Goal: Transaction & Acquisition: Obtain resource

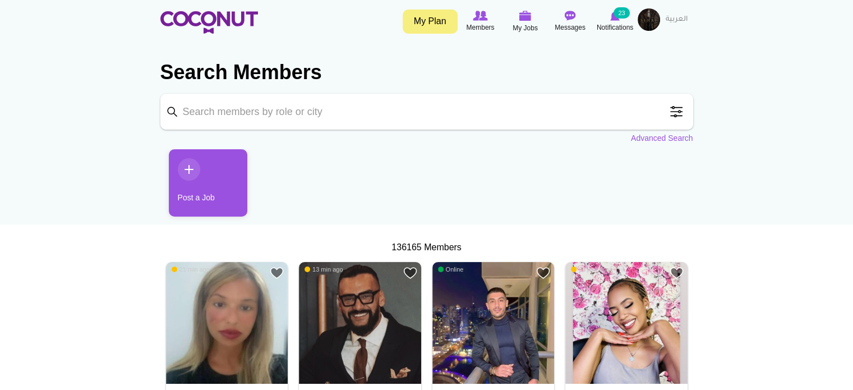
click at [259, 109] on input "Keyword" at bounding box center [426, 112] width 533 height 36
type input "sales"
click button "Search" at bounding box center [0, 0] width 0 height 0
click at [170, 115] on input "sales" at bounding box center [426, 112] width 533 height 36
click at [220, 114] on input "sales" at bounding box center [426, 112] width 533 height 36
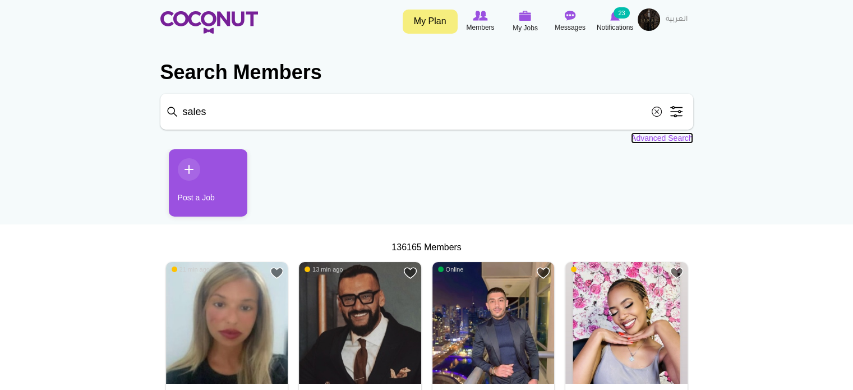
click at [666, 138] on link "Advanced Search" at bounding box center [662, 137] width 62 height 11
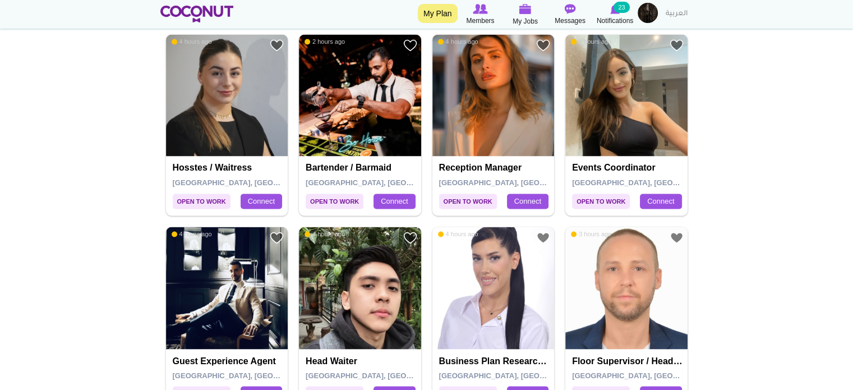
scroll to position [1962, 0]
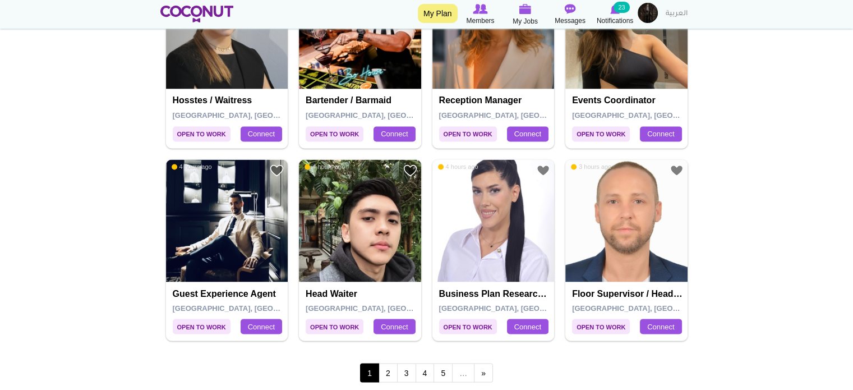
click at [386, 365] on link "2" at bounding box center [387, 372] width 19 height 19
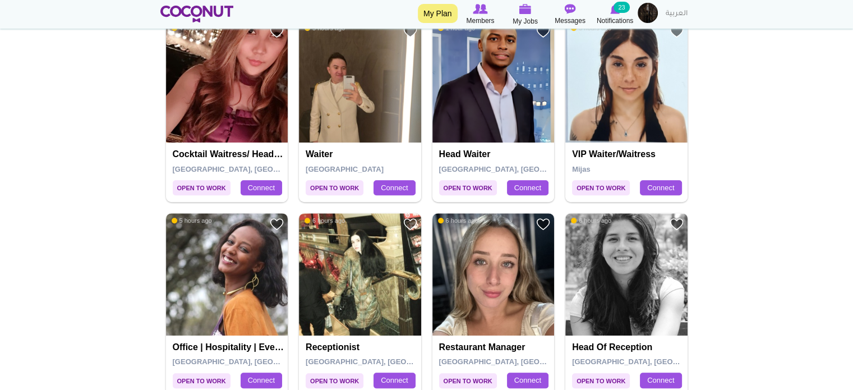
scroll to position [617, 0]
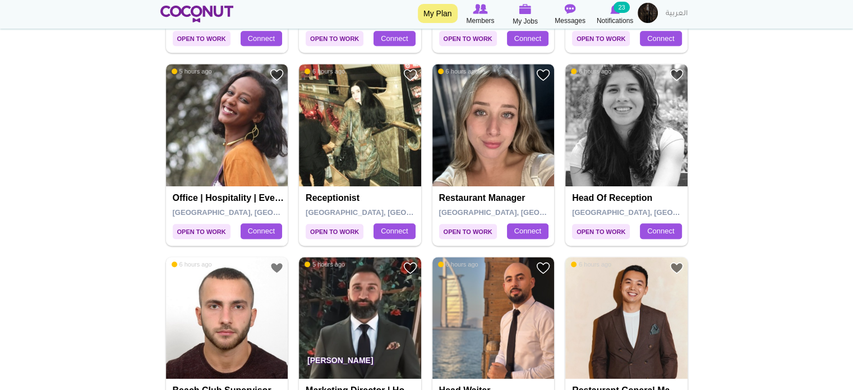
scroll to position [729, 0]
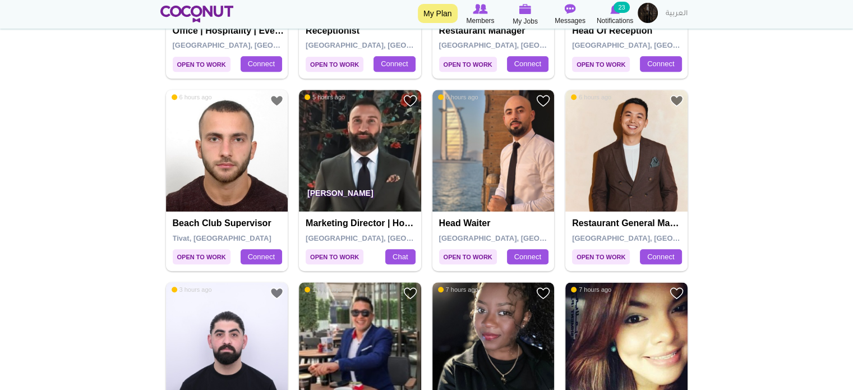
scroll to position [897, 0]
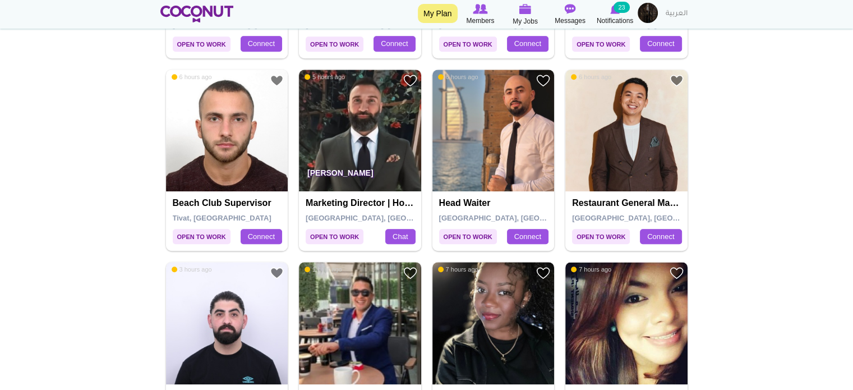
drag, startPoint x: 29, startPoint y: 260, endPoint x: 39, endPoint y: 251, distance: 13.1
click at [29, 260] on body "Toggle navigation My Plan Members My Jobs Post a Job Messages Notifications 23 …" at bounding box center [426, 385] width 853 height 2564
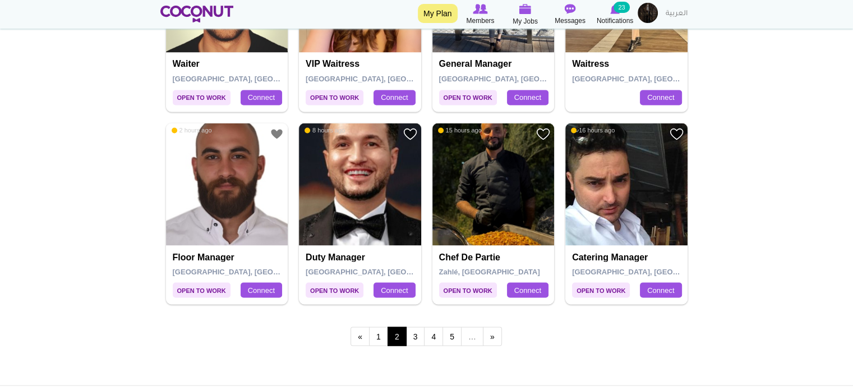
scroll to position [2018, 0]
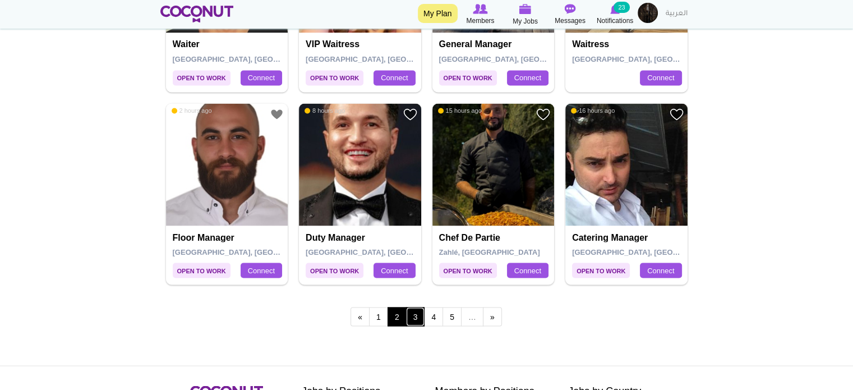
click at [411, 311] on link "3" at bounding box center [415, 316] width 19 height 19
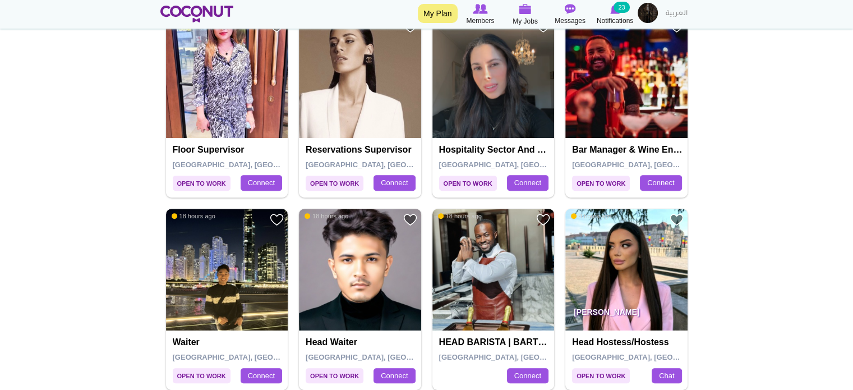
scroll to position [392, 0]
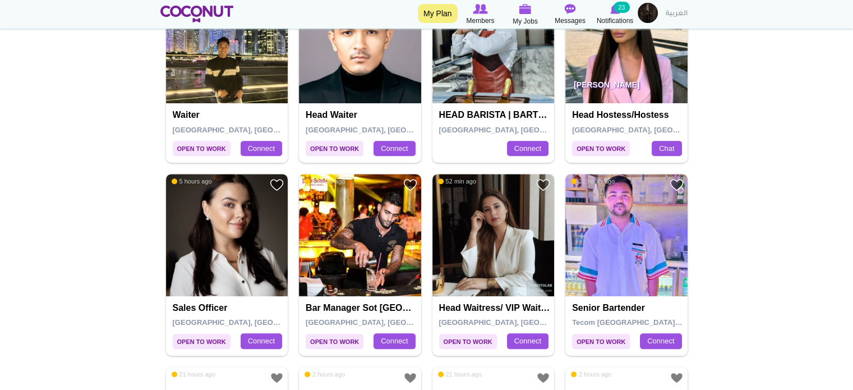
scroll to position [617, 0]
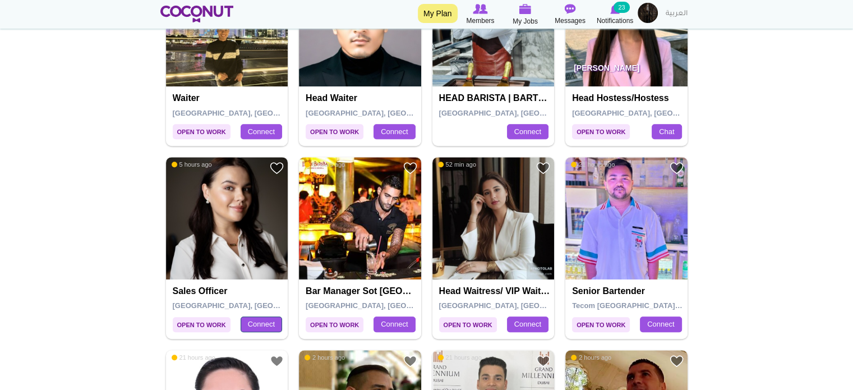
click at [249, 320] on link "Connect" at bounding box center [260, 324] width 41 height 16
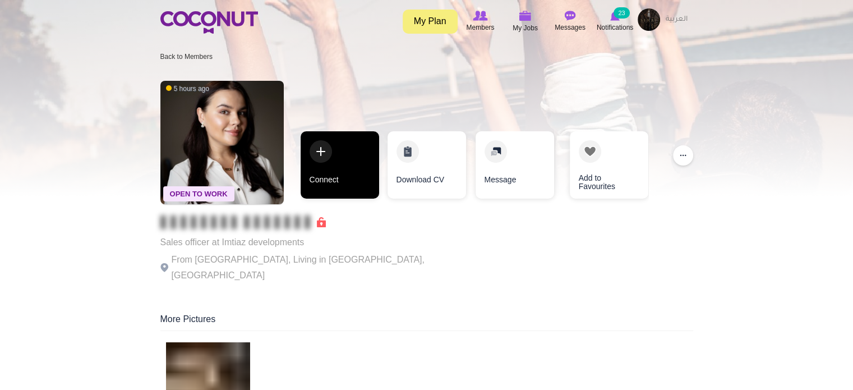
click at [332, 169] on link "Connect" at bounding box center [339, 164] width 78 height 67
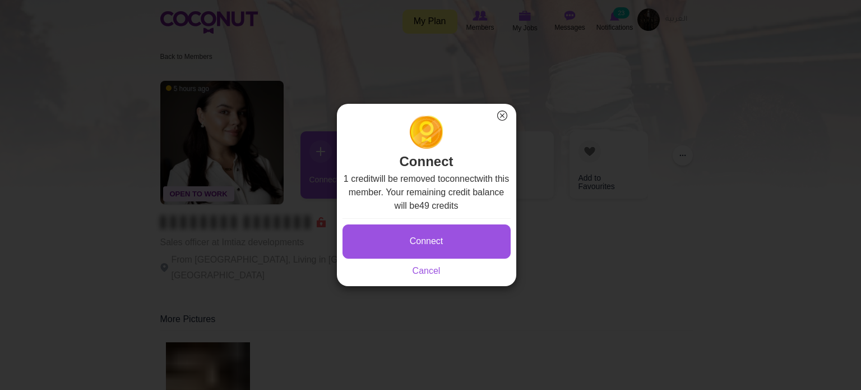
click at [502, 115] on button "×" at bounding box center [502, 115] width 15 height 15
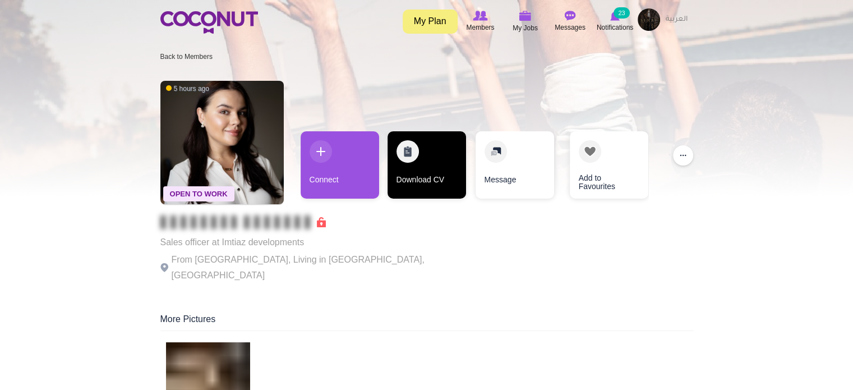
click at [430, 164] on link "Download CV" at bounding box center [426, 164] width 78 height 67
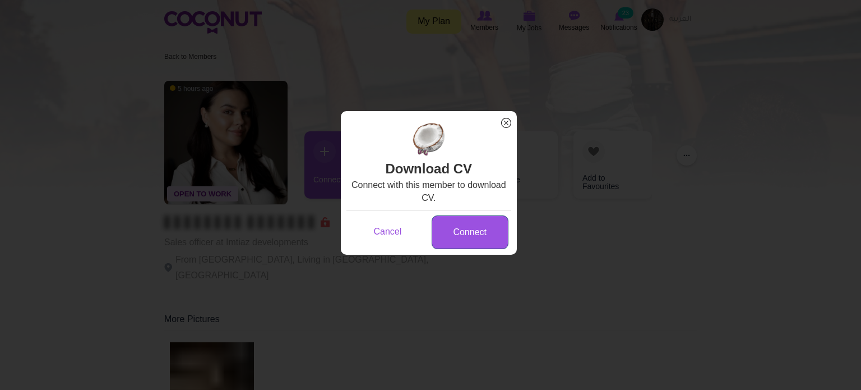
click at [464, 227] on link "Connect" at bounding box center [470, 232] width 77 height 34
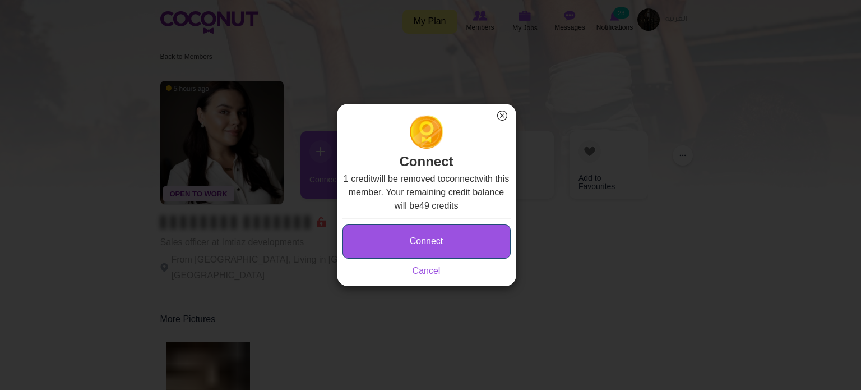
click at [418, 235] on button "Connect" at bounding box center [426, 241] width 168 height 34
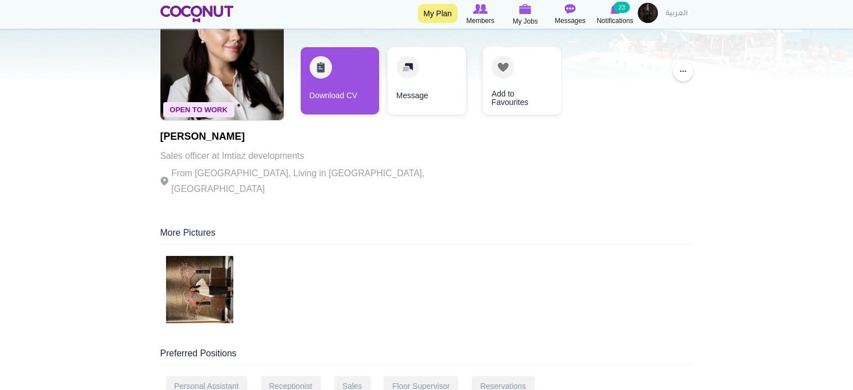
scroll to position [168, 0]
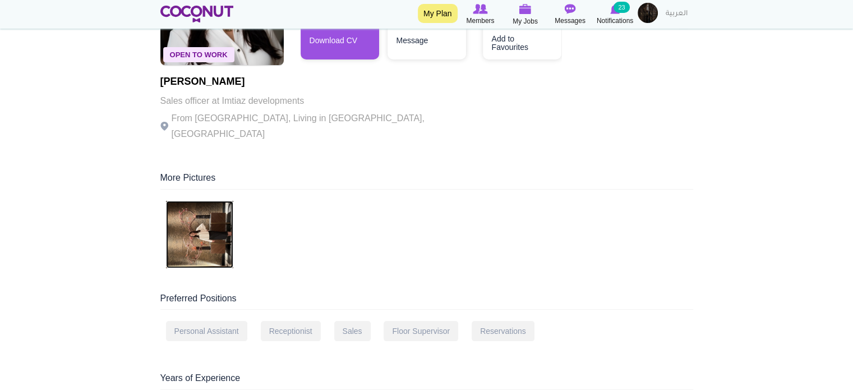
click at [205, 225] on img at bounding box center [199, 234] width 67 height 67
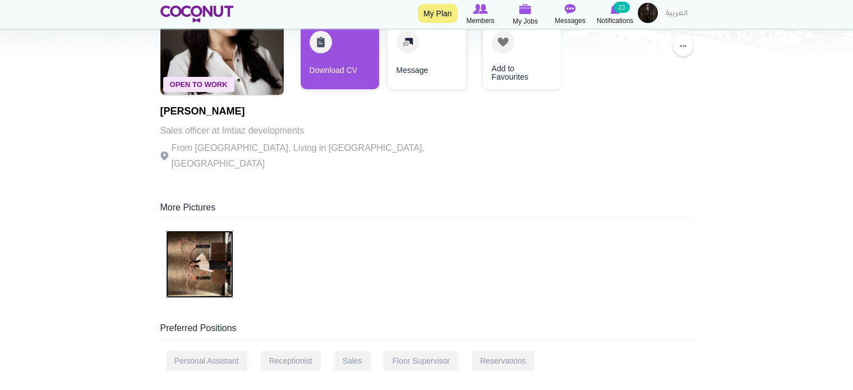
scroll to position [112, 0]
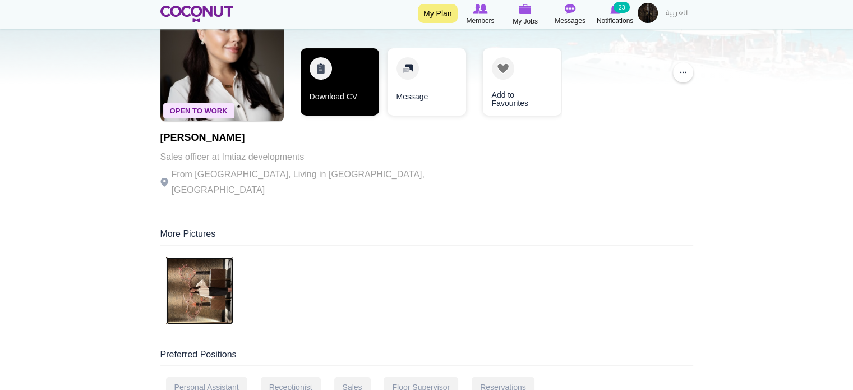
click at [334, 95] on link "Download CV" at bounding box center [339, 81] width 78 height 67
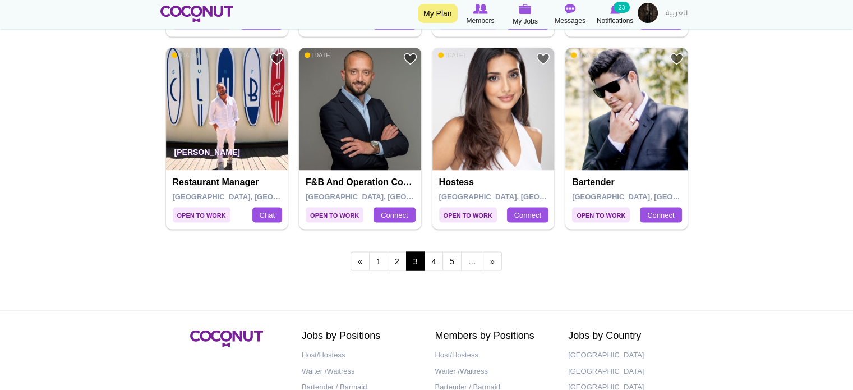
scroll to position [2074, 0]
click at [428, 255] on link "4" at bounding box center [433, 260] width 19 height 19
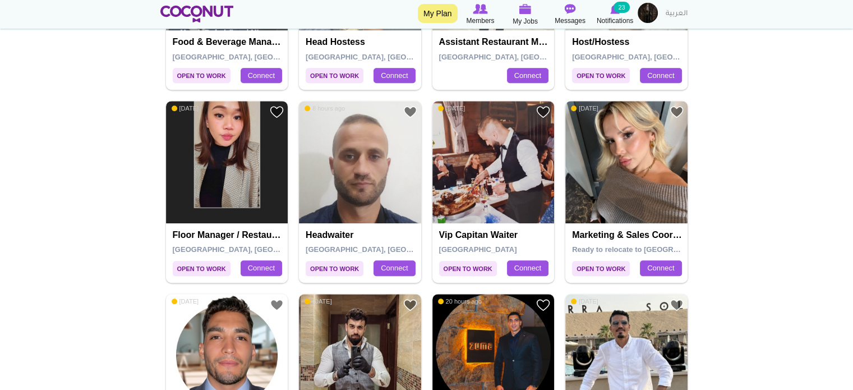
scroll to position [785, 0]
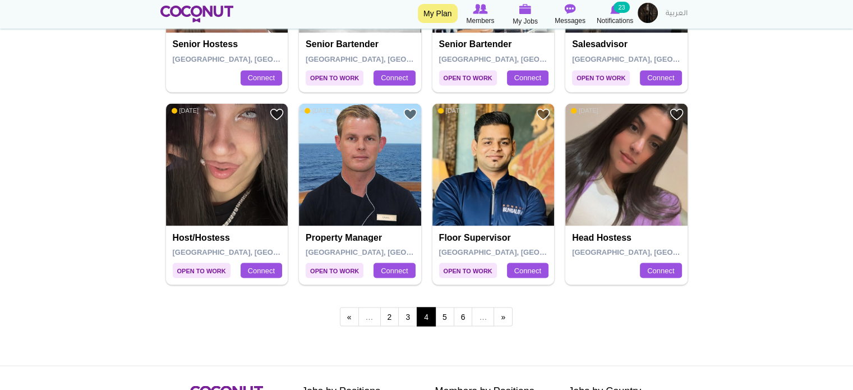
scroll to position [2074, 0]
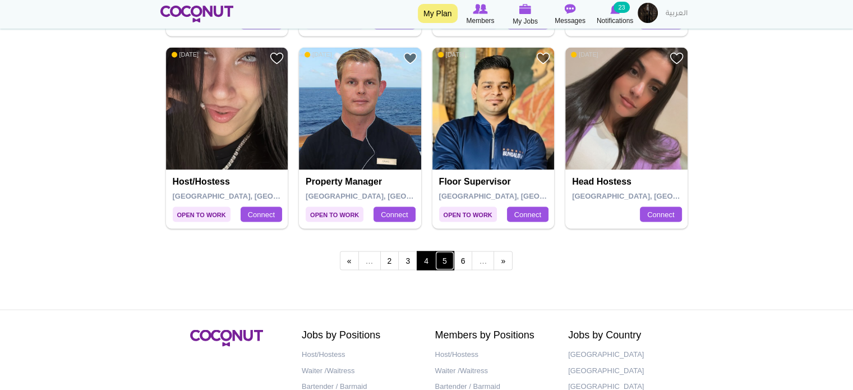
click at [444, 258] on link "5" at bounding box center [444, 260] width 19 height 19
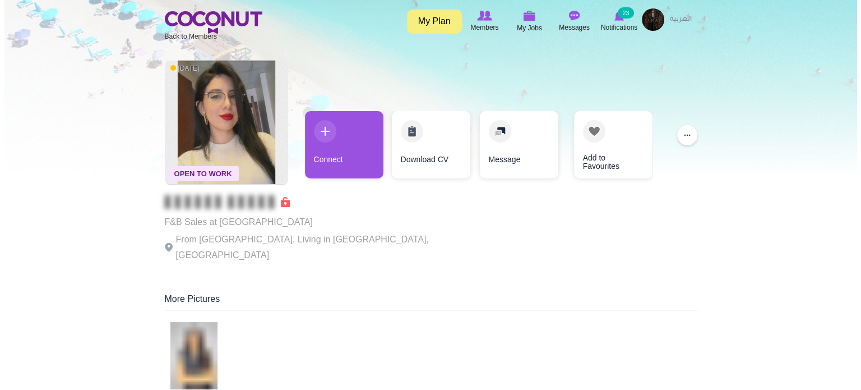
scroll to position [56, 0]
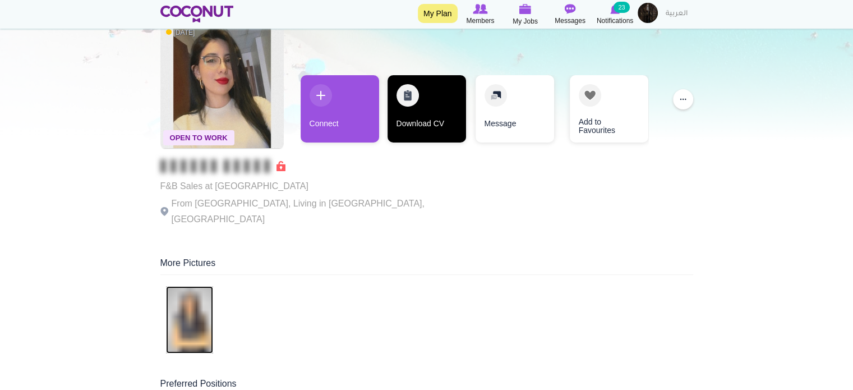
click at [411, 111] on link "Download CV" at bounding box center [426, 108] width 78 height 67
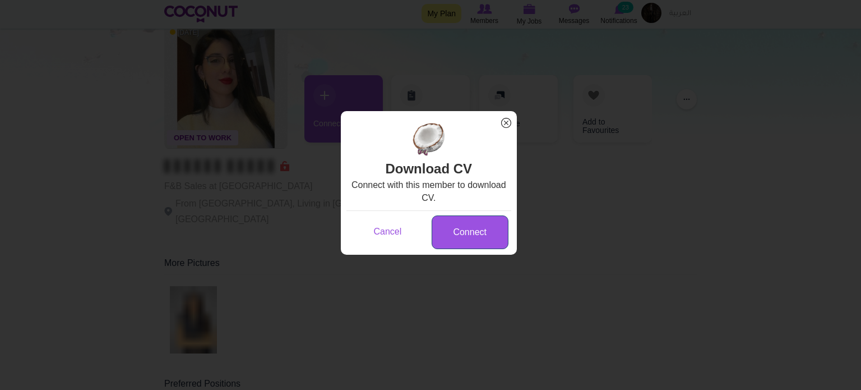
click at [455, 237] on link "Connect" at bounding box center [470, 232] width 77 height 34
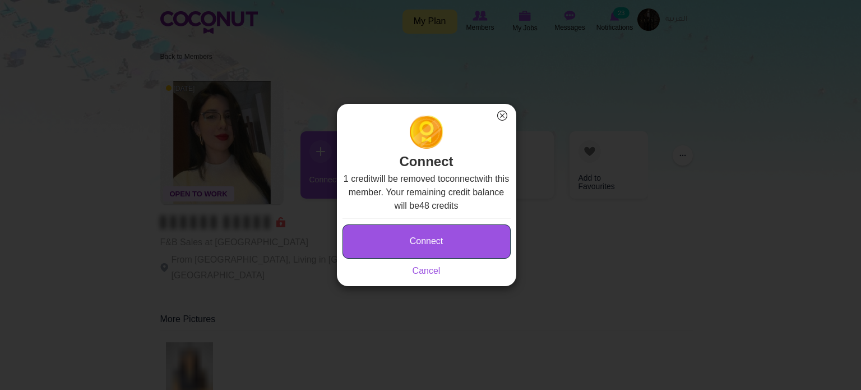
click at [439, 240] on button "Connect" at bounding box center [426, 241] width 168 height 34
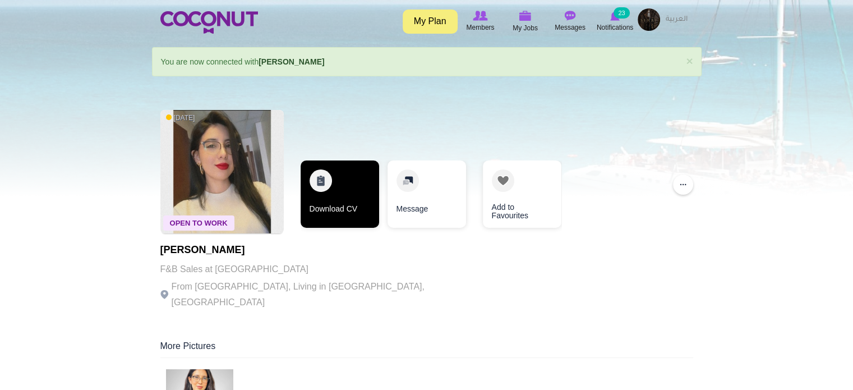
click at [342, 210] on link "Download CV" at bounding box center [339, 193] width 78 height 67
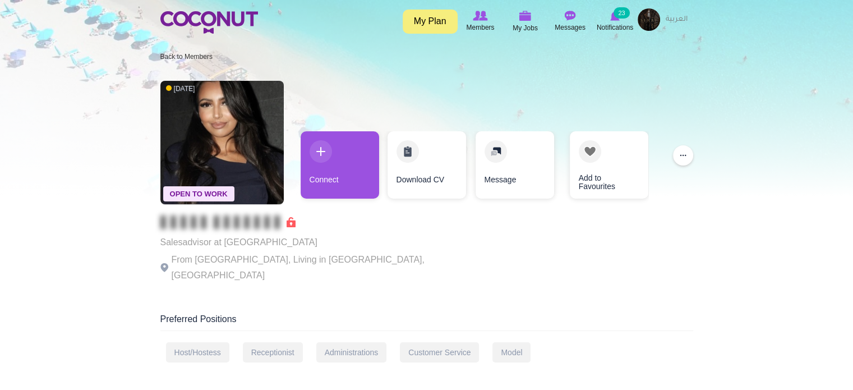
click at [208, 229] on div "Salesadvisor at [GEOGRAPHIC_DATA] From [GEOGRAPHIC_DATA], Living in [GEOGRAPHIC…" at bounding box center [314, 249] width 308 height 68
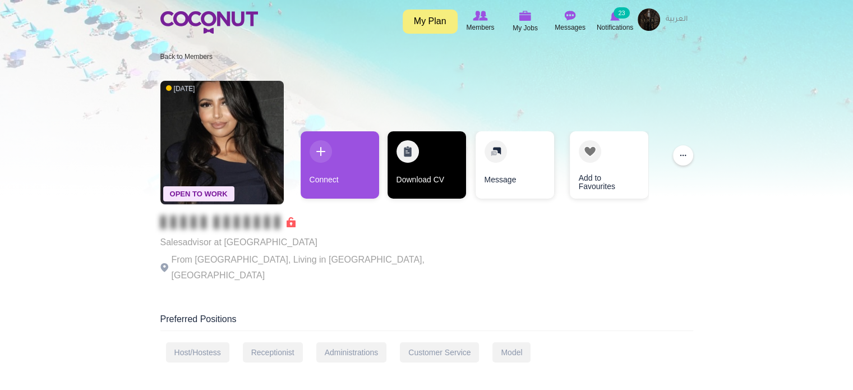
click at [414, 179] on link "Download CV" at bounding box center [426, 164] width 78 height 67
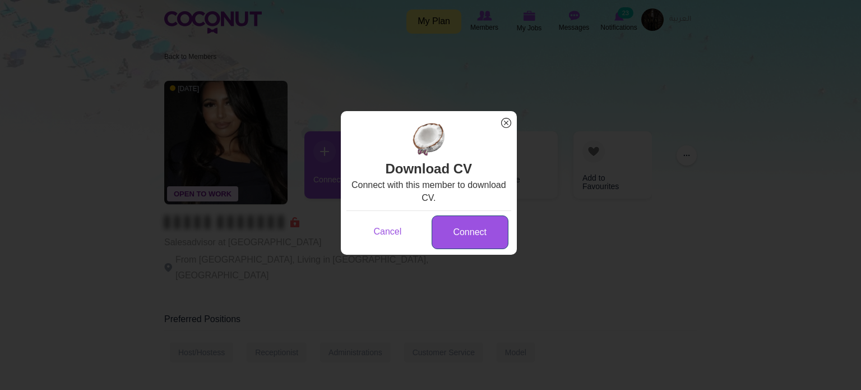
click at [462, 225] on link "Connect" at bounding box center [470, 232] width 77 height 34
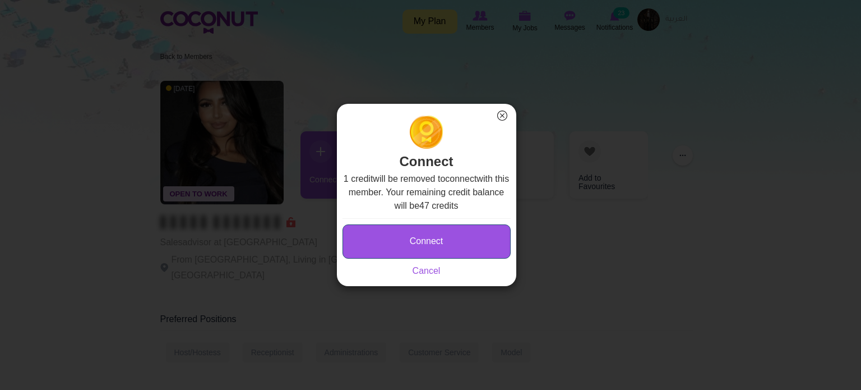
click at [459, 233] on button "Connect" at bounding box center [426, 241] width 168 height 34
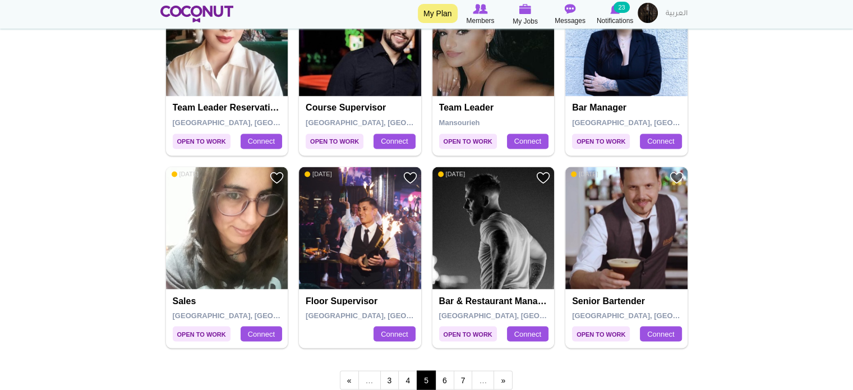
scroll to position [1962, 0]
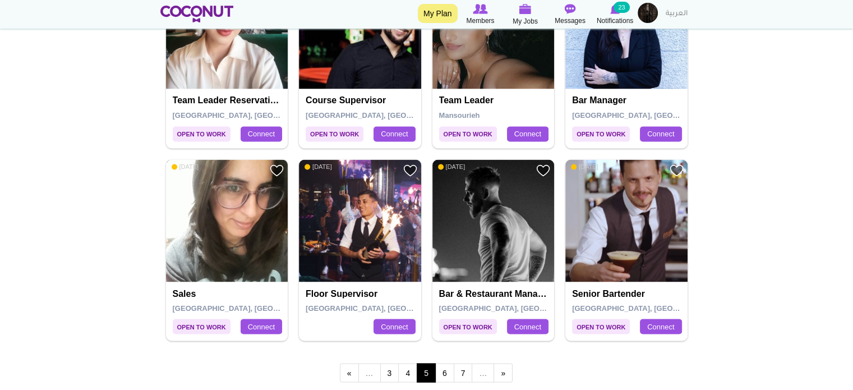
drag, startPoint x: 197, startPoint y: 248, endPoint x: 184, endPoint y: 246, distance: 13.0
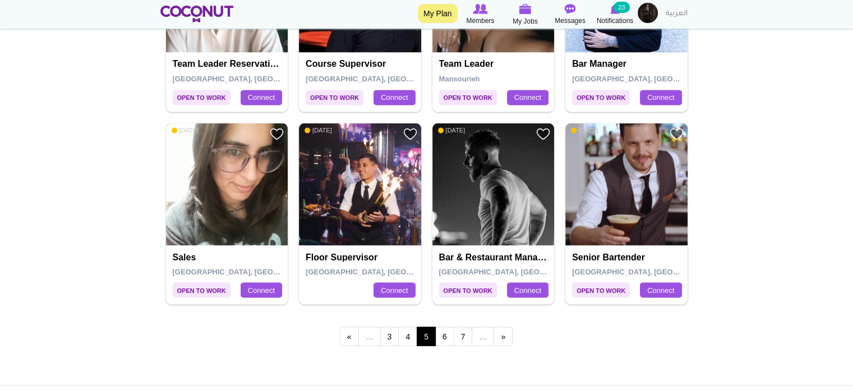
scroll to position [2018, 0]
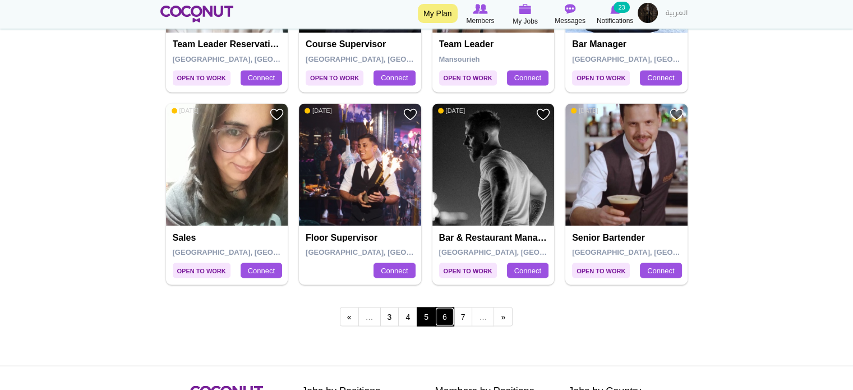
click at [446, 313] on link "6" at bounding box center [444, 316] width 19 height 19
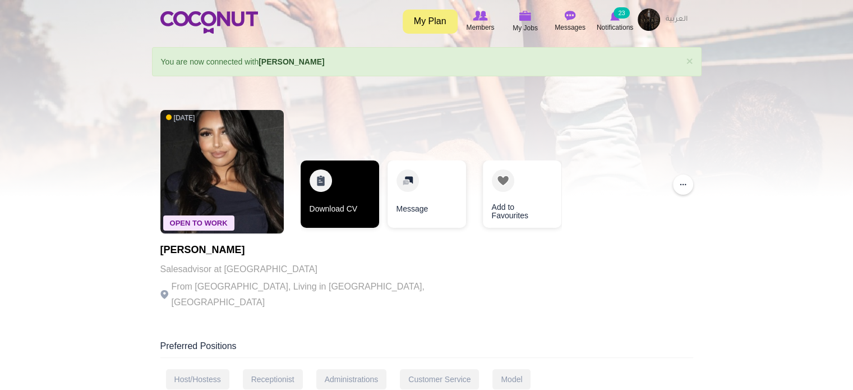
click at [349, 192] on link "Download CV" at bounding box center [339, 193] width 78 height 67
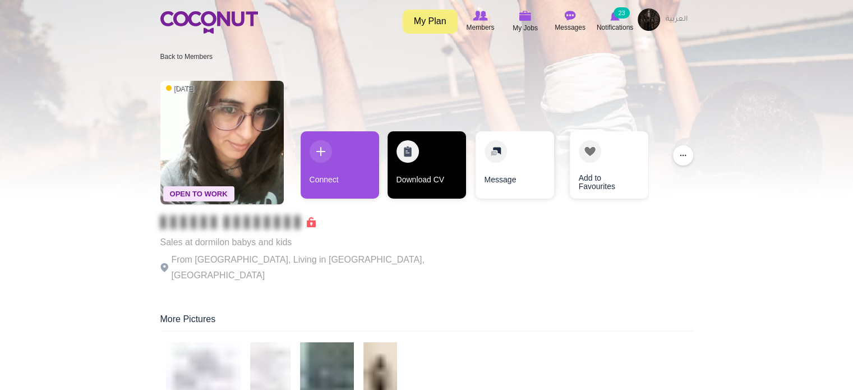
click at [426, 179] on link "Download CV" at bounding box center [426, 164] width 78 height 67
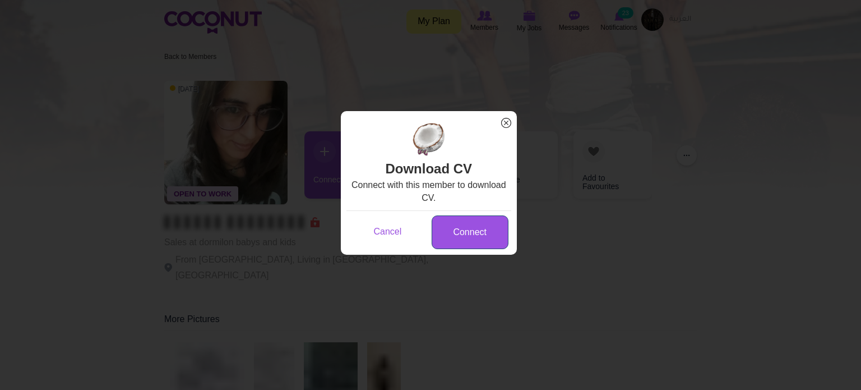
click at [466, 225] on link "Connect" at bounding box center [470, 232] width 77 height 34
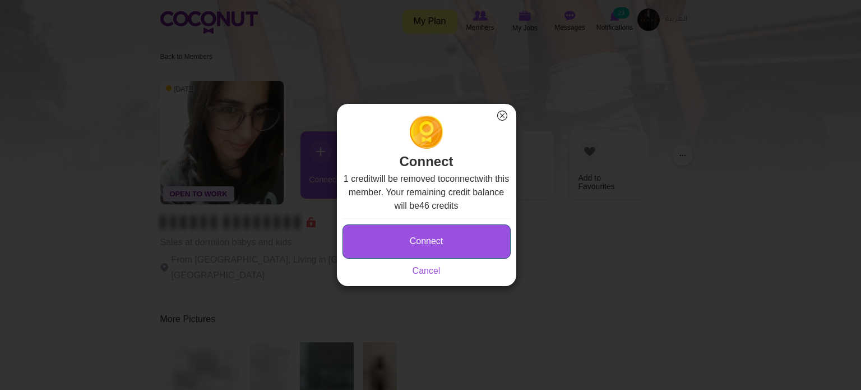
click at [428, 235] on button "Connect" at bounding box center [426, 241] width 168 height 34
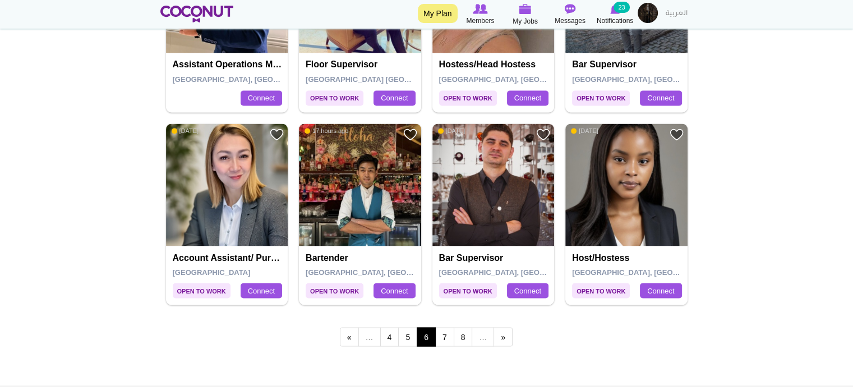
scroll to position [2018, 0]
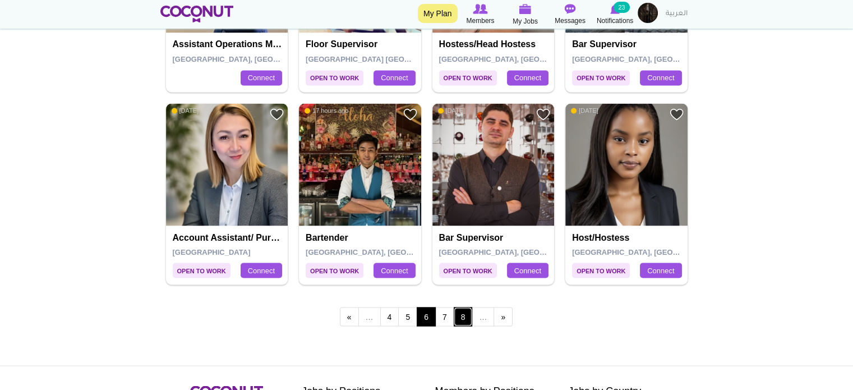
click at [453, 314] on link "8" at bounding box center [462, 316] width 19 height 19
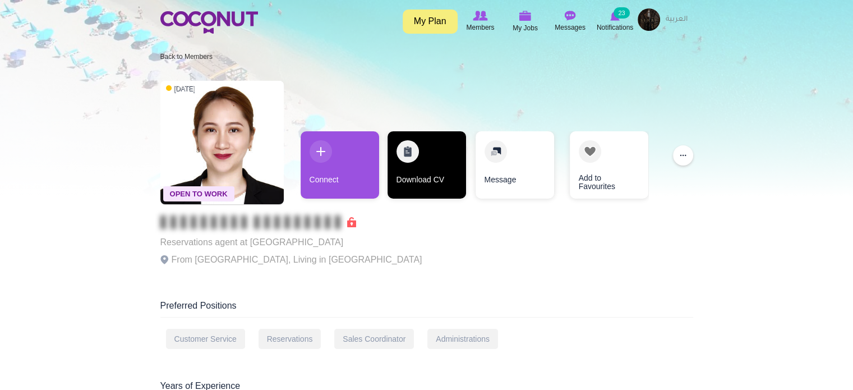
click at [408, 169] on link "Download CV" at bounding box center [426, 164] width 78 height 67
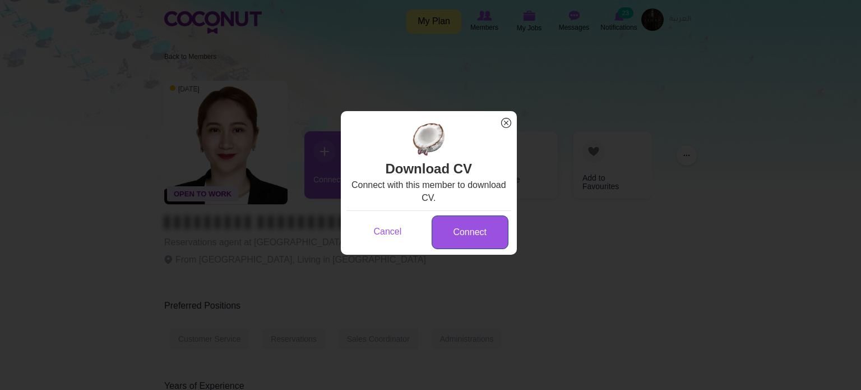
click at [467, 239] on link "Connect" at bounding box center [470, 232] width 77 height 34
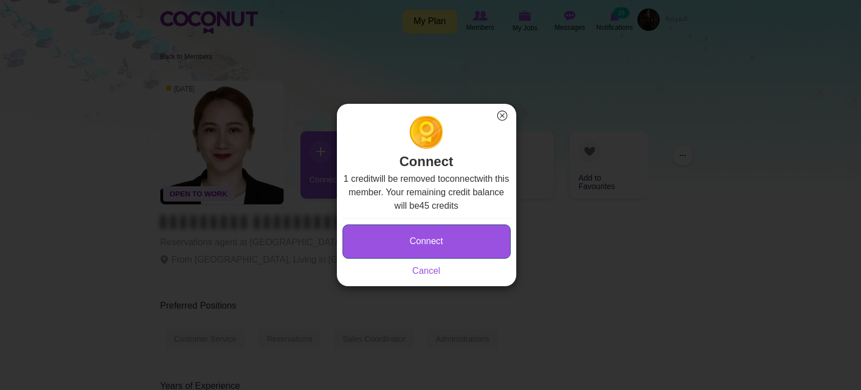
click at [466, 230] on button "Connect" at bounding box center [426, 241] width 168 height 34
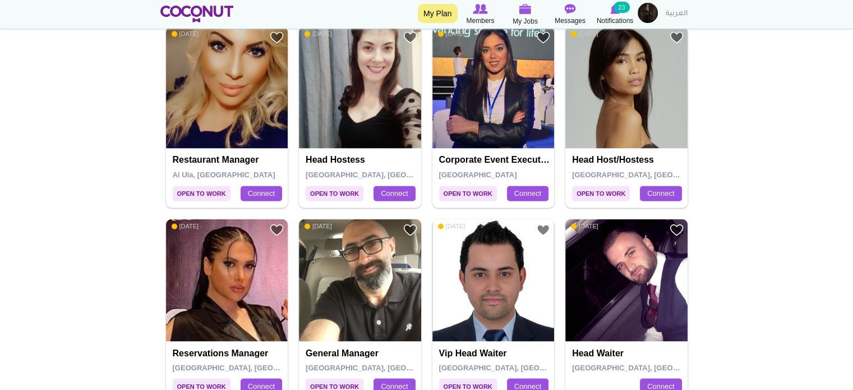
scroll to position [1962, 0]
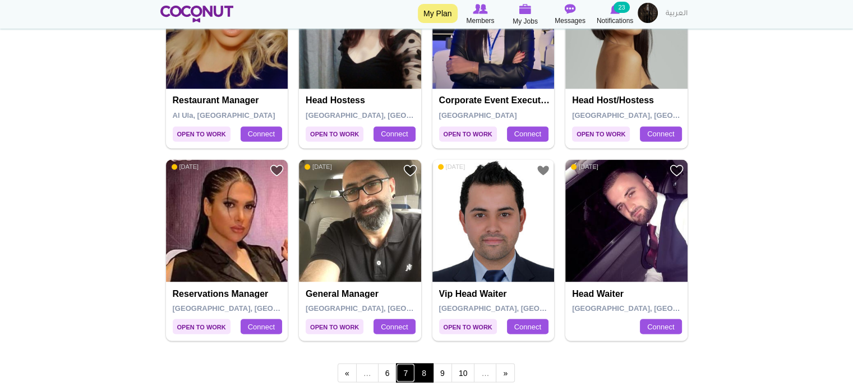
click at [406, 374] on link "7" at bounding box center [405, 372] width 19 height 19
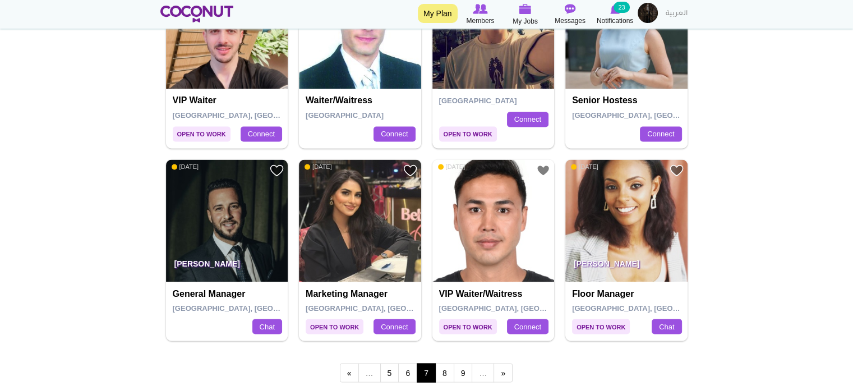
scroll to position [2130, 0]
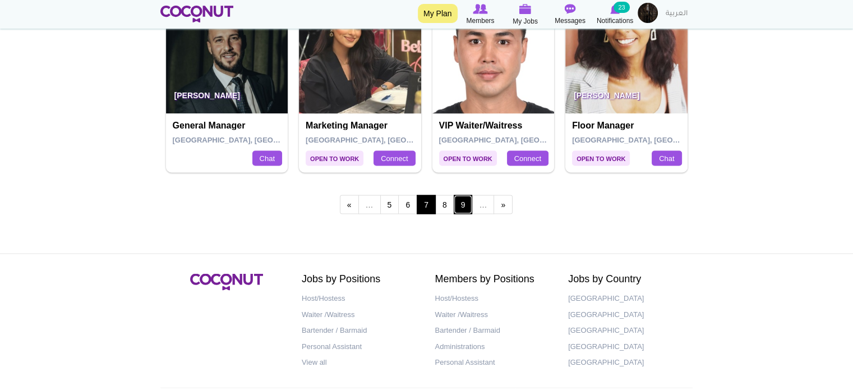
click at [461, 201] on link "9" at bounding box center [462, 204] width 19 height 19
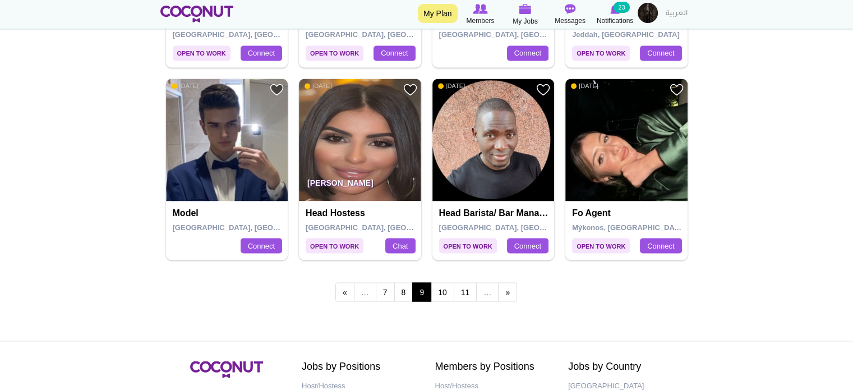
scroll to position [2074, 0]
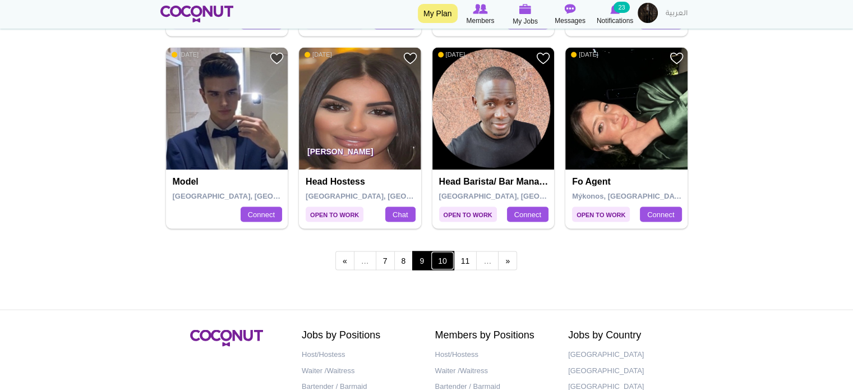
click at [446, 258] on link "10" at bounding box center [442, 260] width 24 height 19
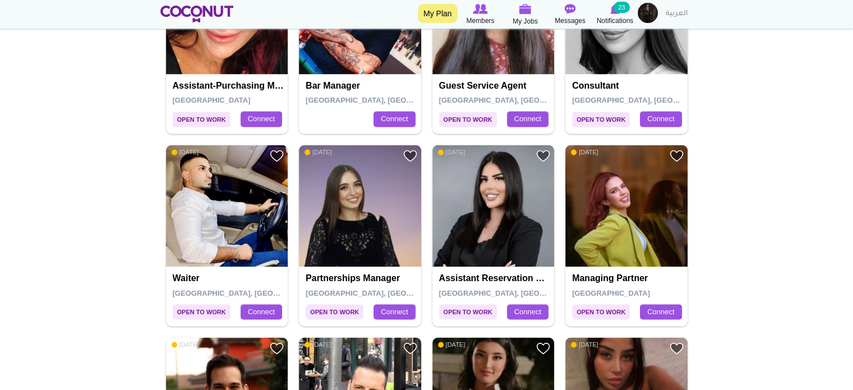
scroll to position [1969, 0]
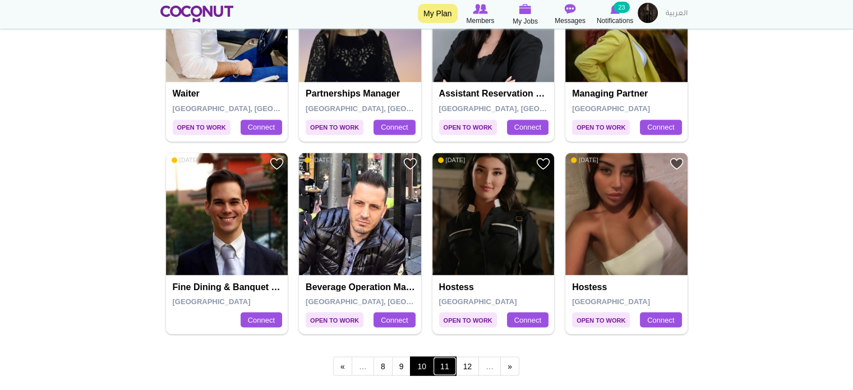
click at [444, 368] on link "11" at bounding box center [445, 365] width 24 height 19
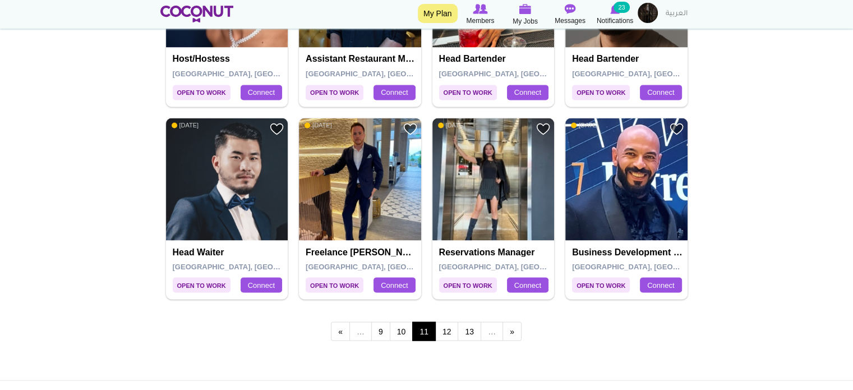
scroll to position [2004, 0]
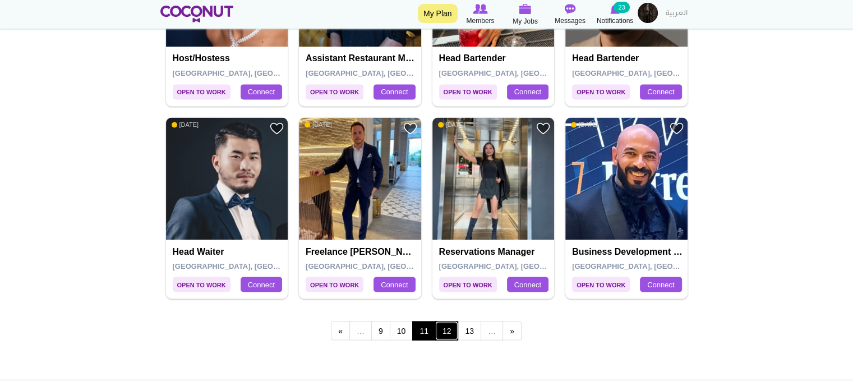
click at [451, 324] on link "12" at bounding box center [447, 330] width 24 height 19
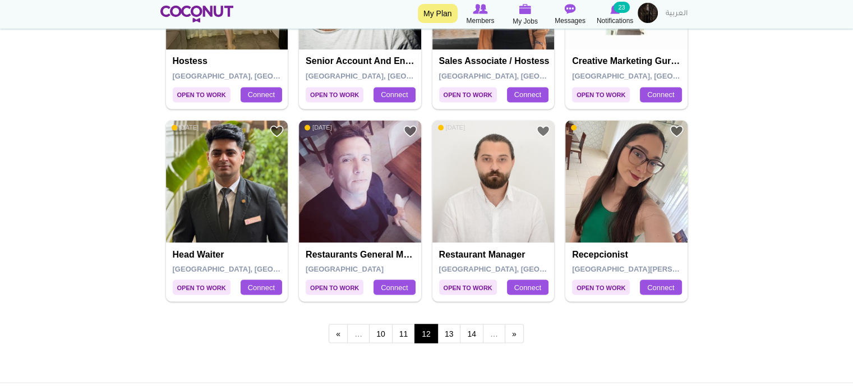
scroll to position [2018, 0]
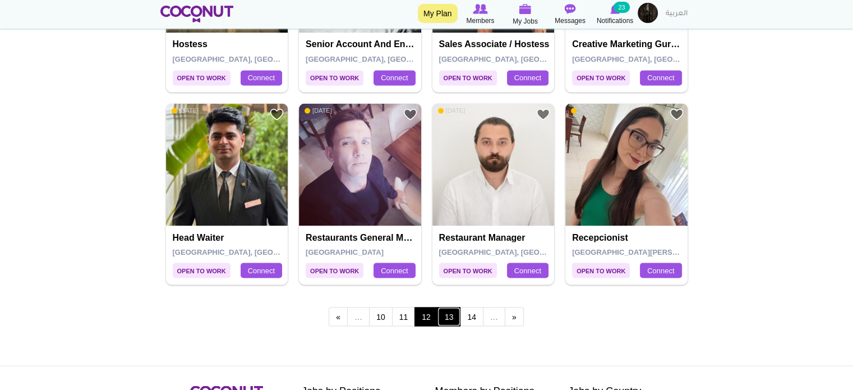
click at [448, 311] on link "13" at bounding box center [449, 316] width 24 height 19
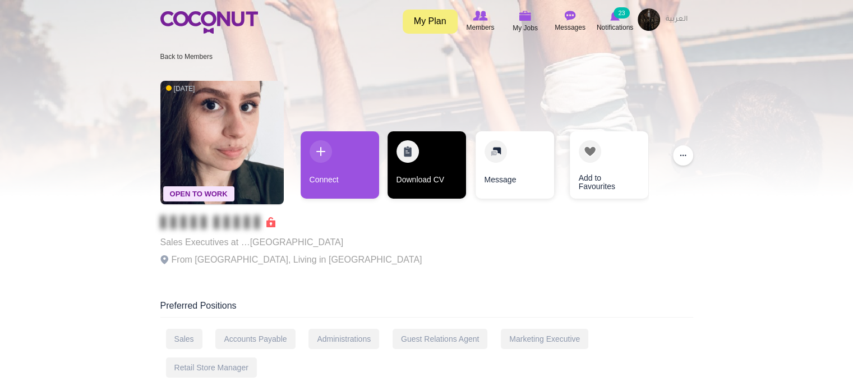
click at [424, 165] on link "Download CV" at bounding box center [426, 164] width 78 height 67
click at [418, 169] on link "Download CV" at bounding box center [426, 164] width 78 height 67
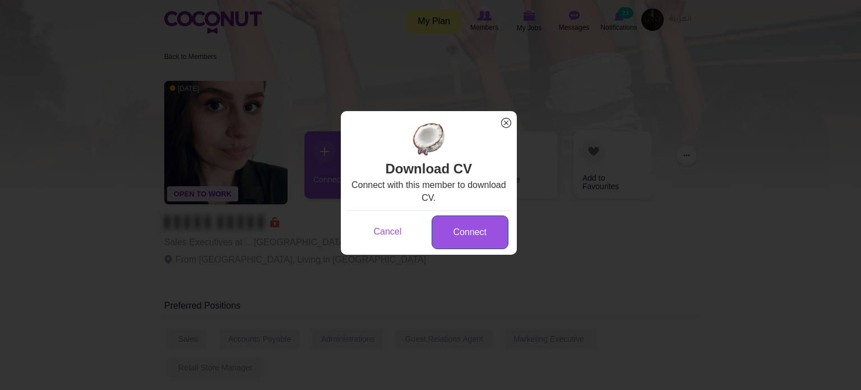
click at [461, 233] on link "Connect" at bounding box center [470, 232] width 77 height 34
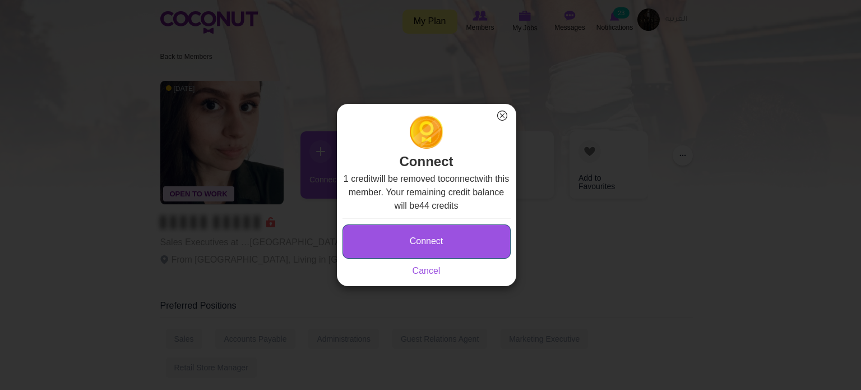
click at [438, 239] on button "Connect" at bounding box center [426, 241] width 168 height 34
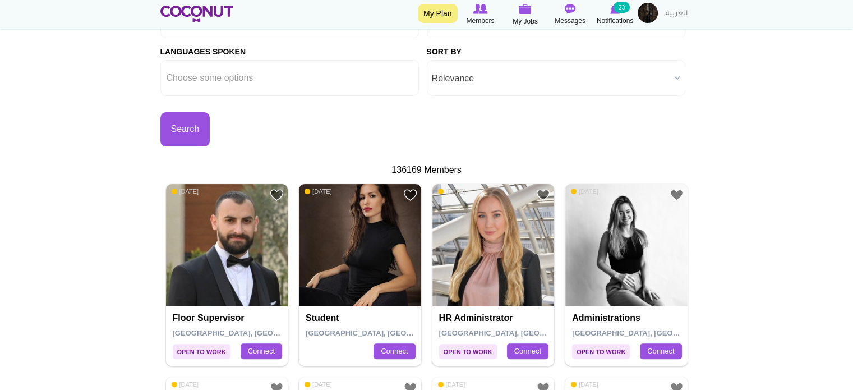
scroll to position [224, 0]
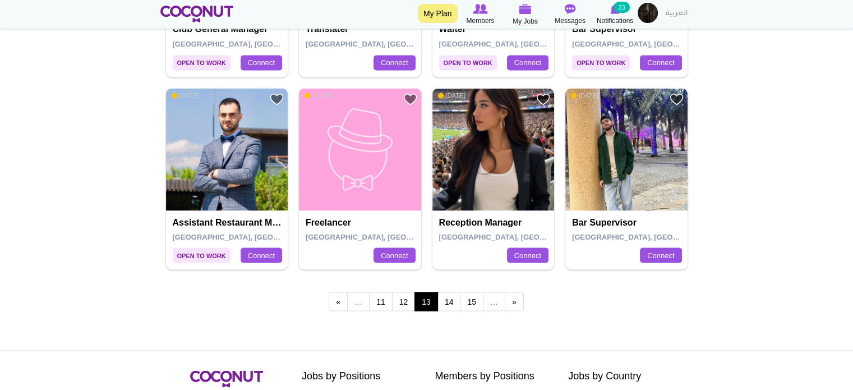
scroll to position [2035, 0]
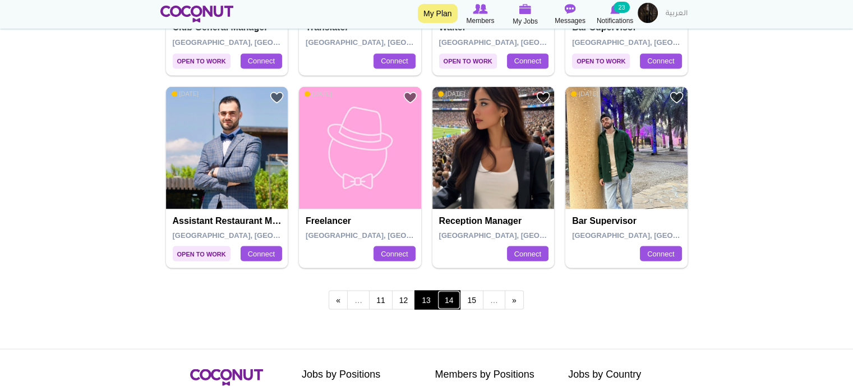
click at [444, 295] on link "14" at bounding box center [449, 299] width 24 height 19
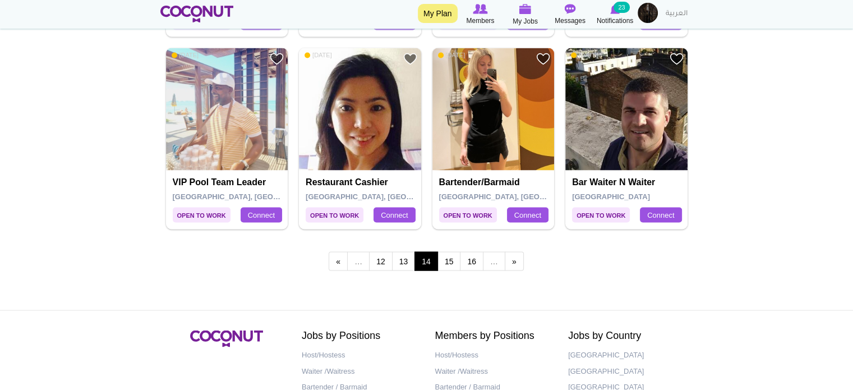
scroll to position [2074, 0]
click at [451, 253] on link "15" at bounding box center [449, 260] width 24 height 19
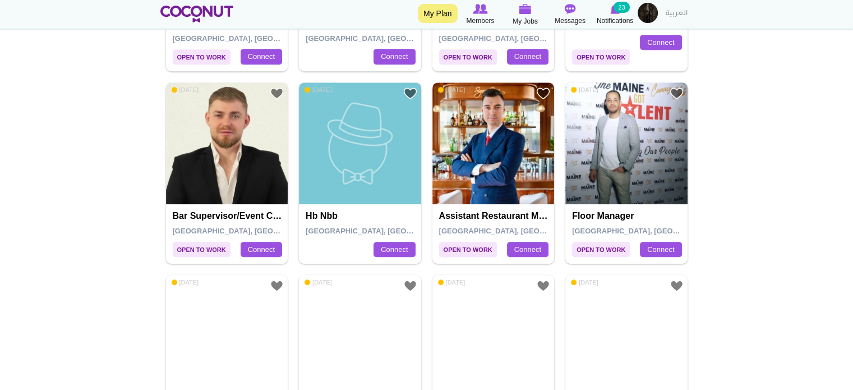
scroll to position [504, 0]
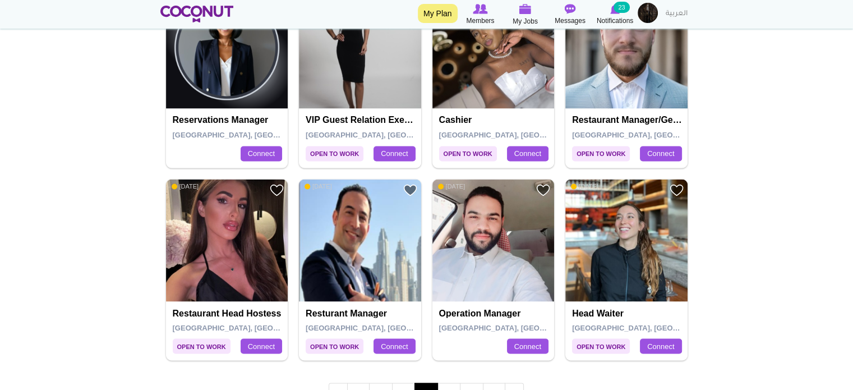
scroll to position [1962, 0]
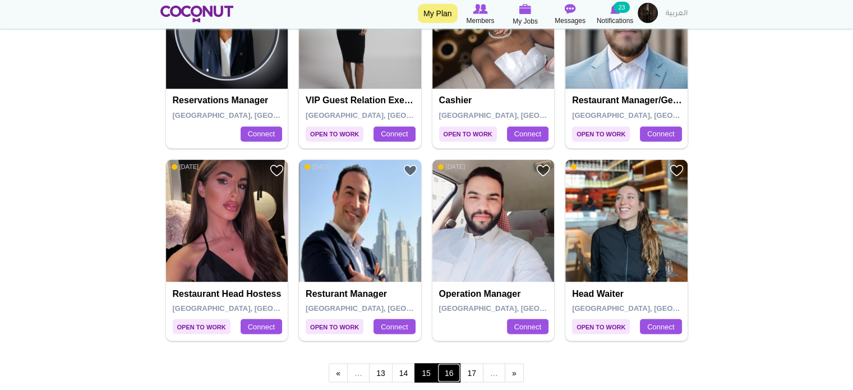
click at [450, 369] on link "16" at bounding box center [449, 372] width 24 height 19
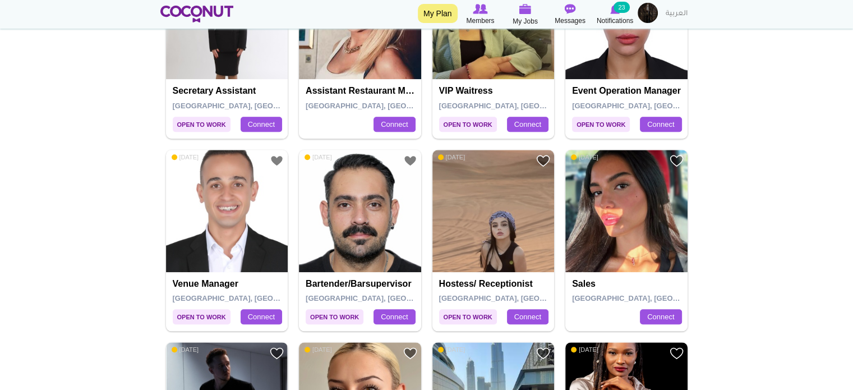
scroll to position [1065, 0]
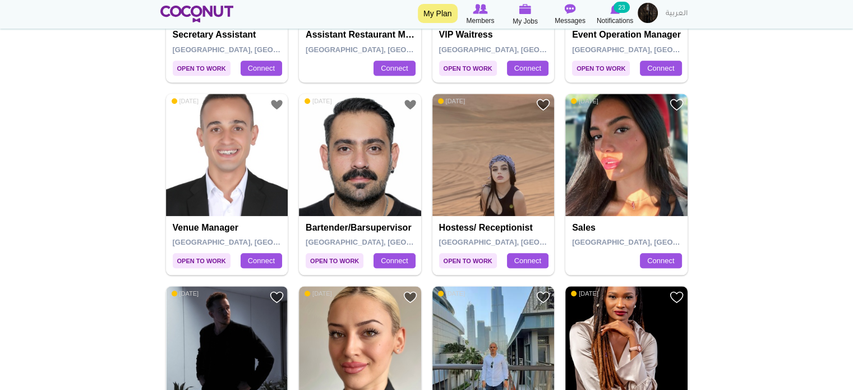
click at [56, 260] on body "Toggle navigation My Plan Members My Jobs Post a Job Messages Notifications 23 …" at bounding box center [426, 217] width 853 height 2564
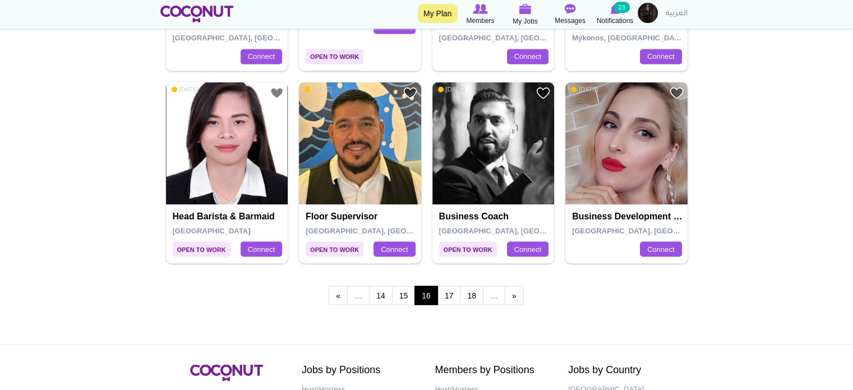
scroll to position [2074, 0]
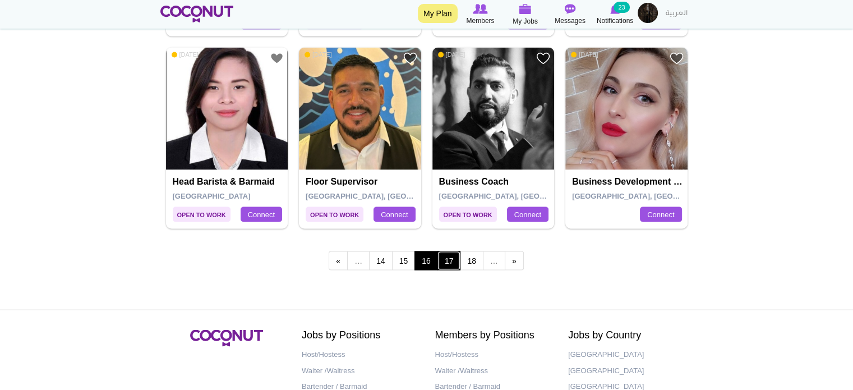
click at [446, 254] on link "17" at bounding box center [449, 260] width 24 height 19
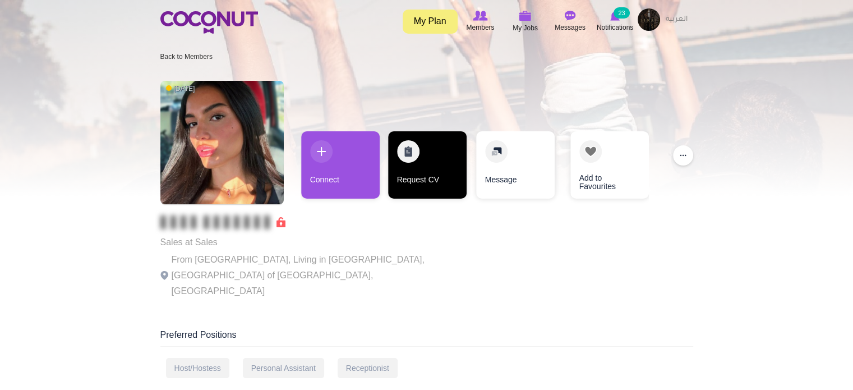
click at [406, 172] on link "Request CV" at bounding box center [427, 164] width 78 height 67
click at [424, 159] on link "Request CV" at bounding box center [426, 164] width 78 height 67
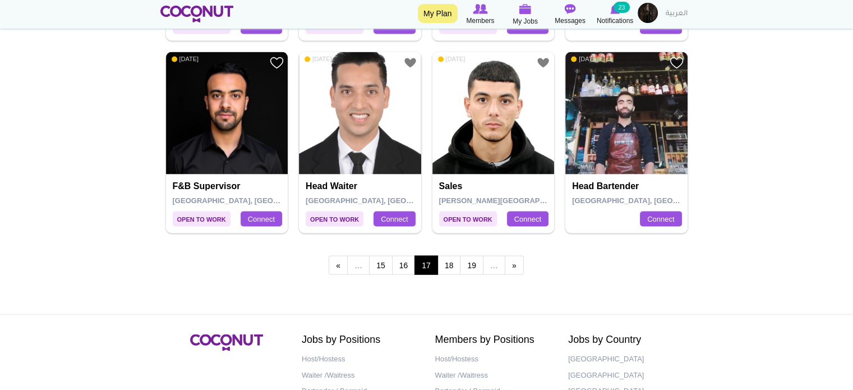
scroll to position [2074, 0]
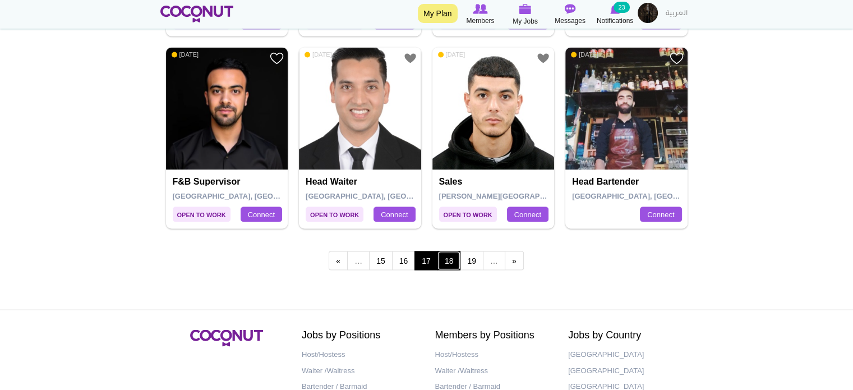
click at [456, 259] on link "18" at bounding box center [449, 260] width 24 height 19
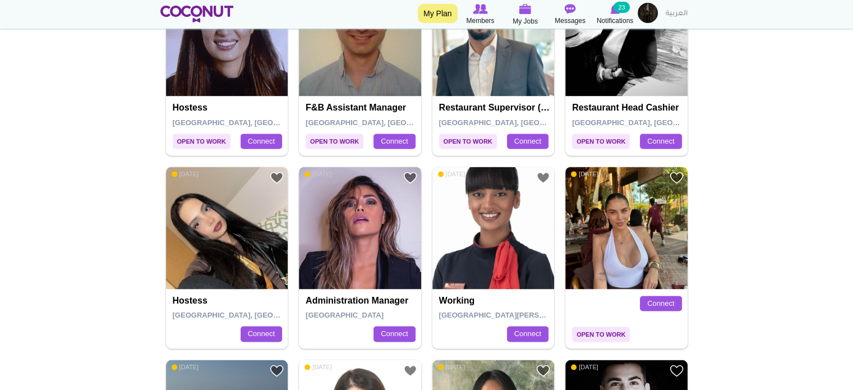
scroll to position [1682, 0]
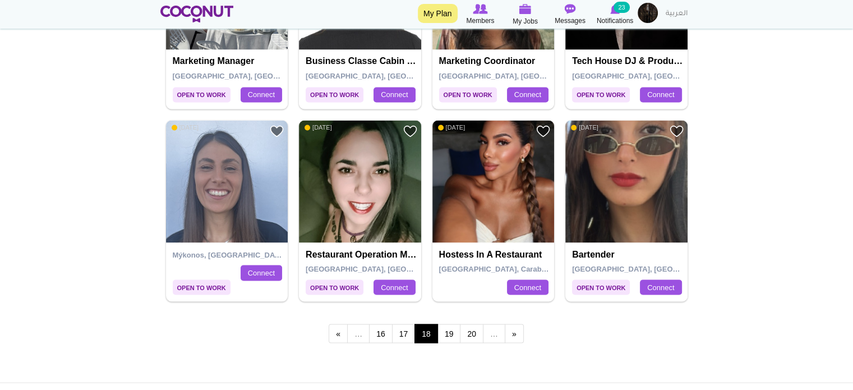
scroll to position [2018, 0]
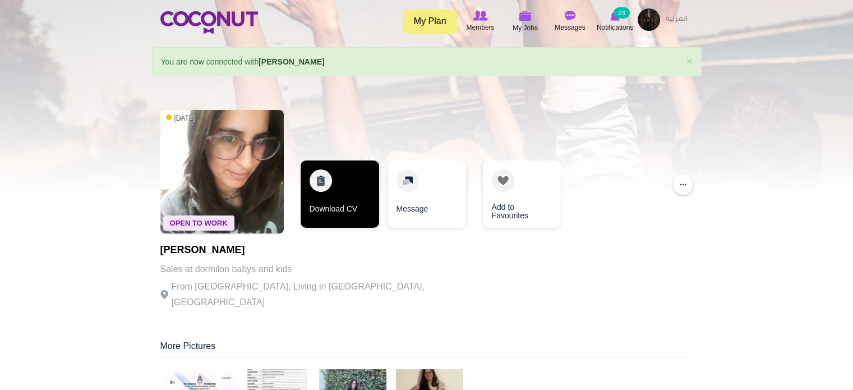
click at [343, 190] on link "Download CV" at bounding box center [339, 193] width 78 height 67
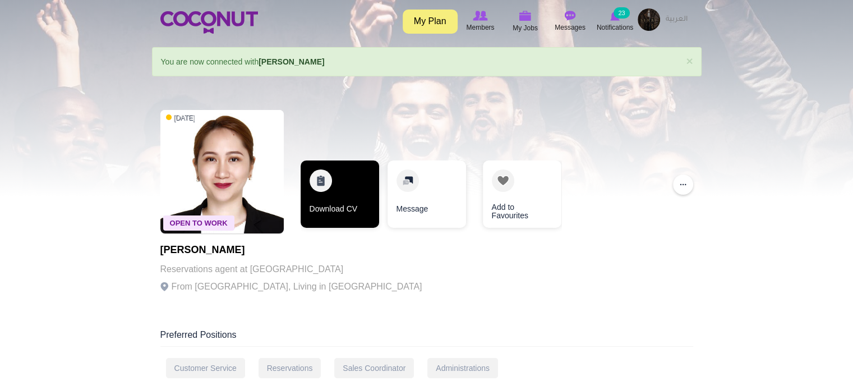
click at [336, 212] on link "Download CV" at bounding box center [339, 193] width 78 height 67
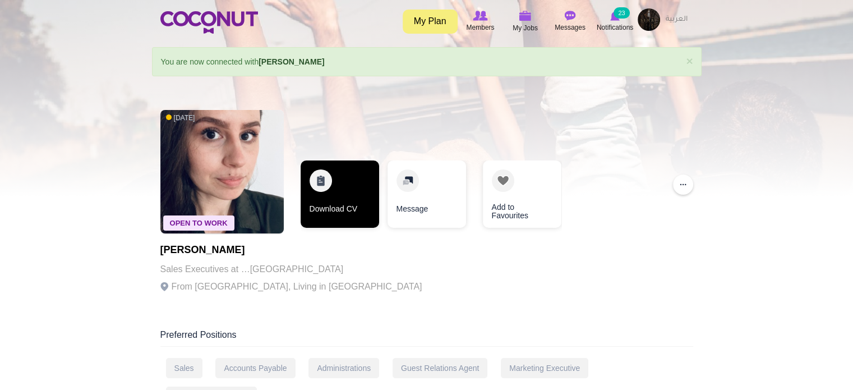
click at [353, 195] on link "Download CV" at bounding box center [339, 193] width 78 height 67
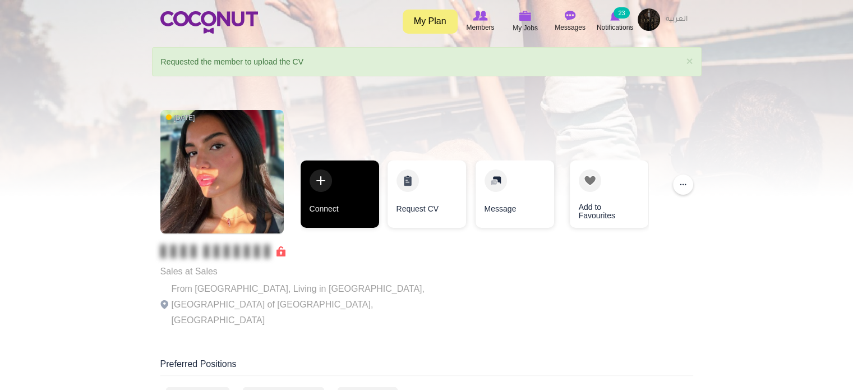
click at [359, 212] on link "Connect" at bounding box center [339, 193] width 78 height 67
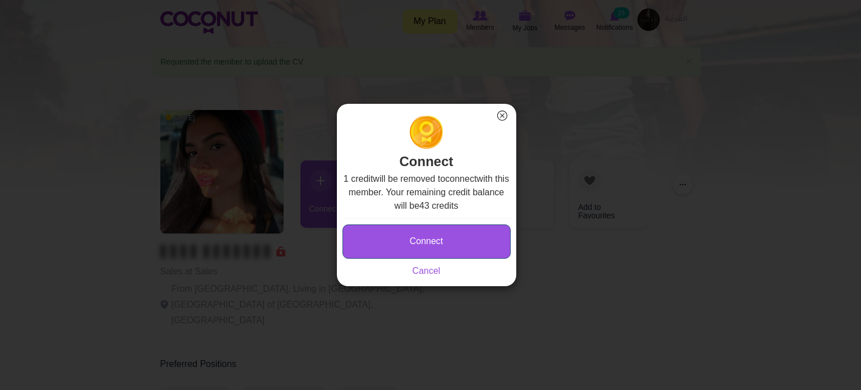
click at [455, 230] on button "Connect" at bounding box center [426, 241] width 168 height 34
